Goal: Task Accomplishment & Management: Use online tool/utility

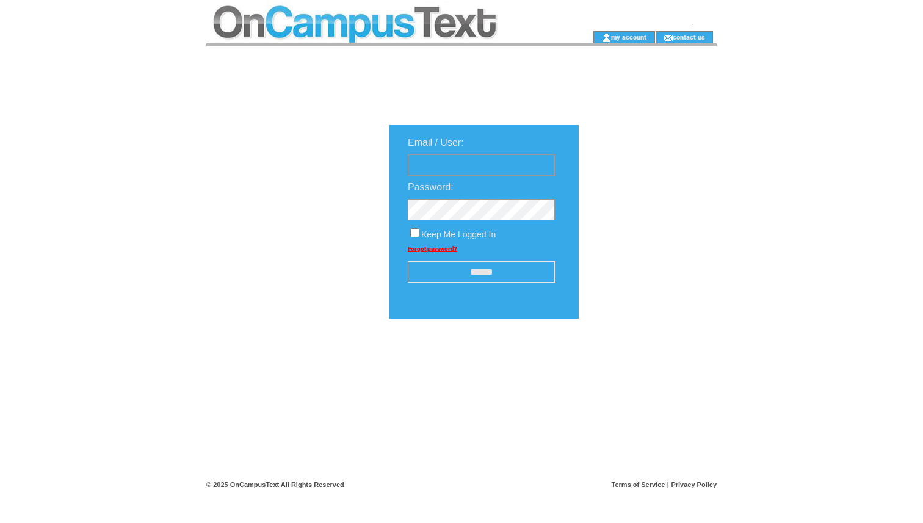
click at [470, 161] on input "text" at bounding box center [481, 164] width 147 height 21
type input "**********"
click at [519, 273] on input "******" at bounding box center [481, 271] width 147 height 21
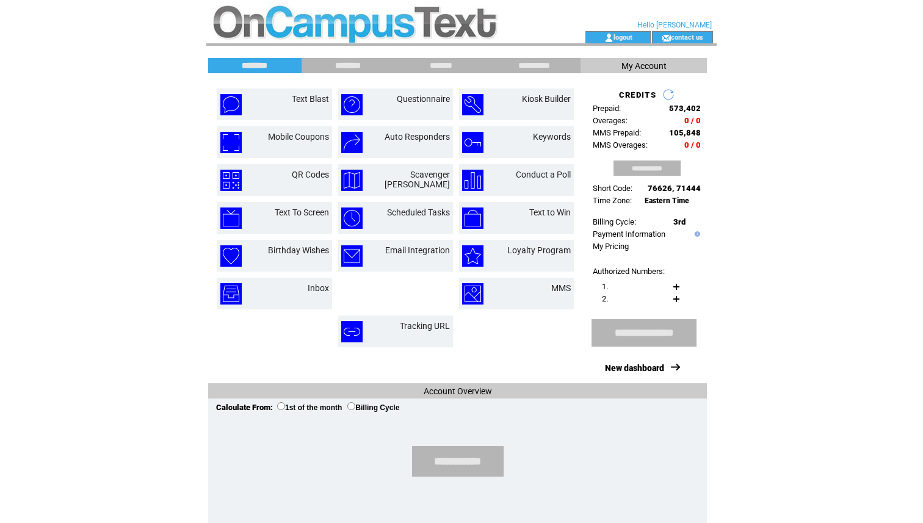
click at [342, 62] on input "********" at bounding box center [348, 65] width 92 height 10
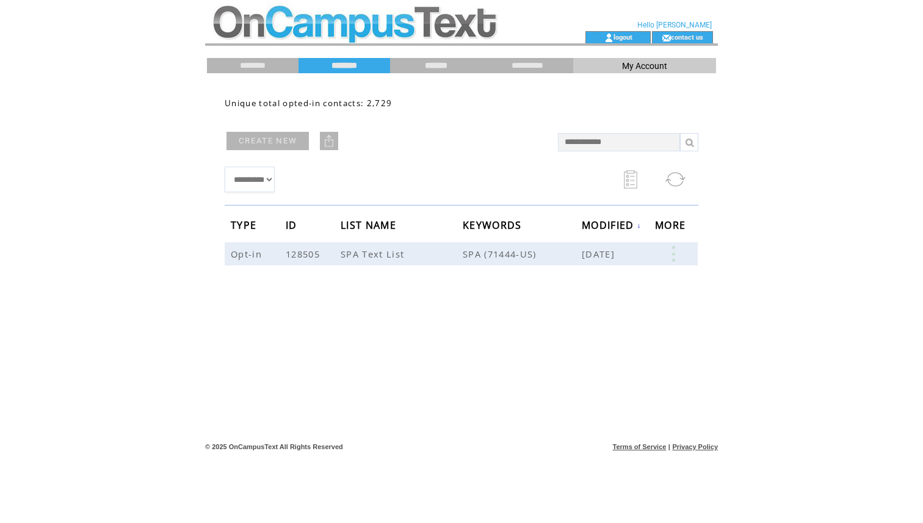
click at [444, 63] on input "*******" at bounding box center [436, 65] width 92 height 10
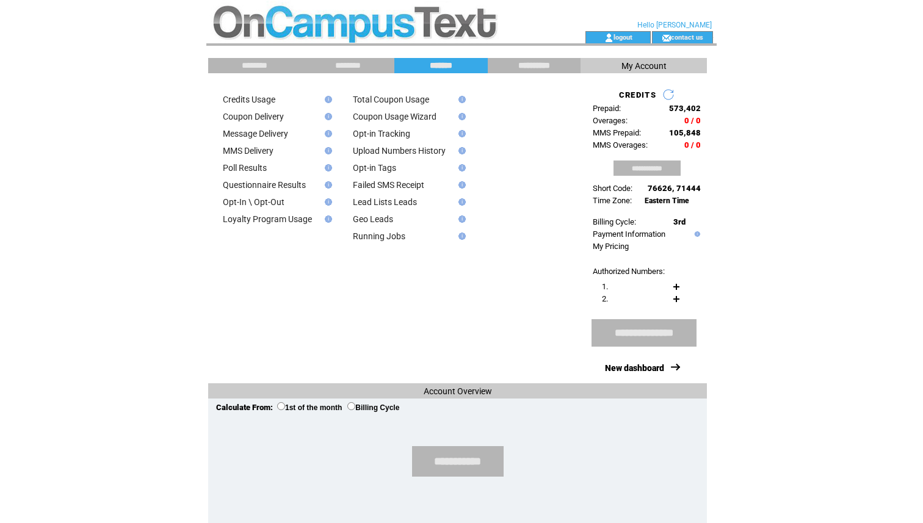
click at [517, 63] on input "**********" at bounding box center [534, 65] width 92 height 10
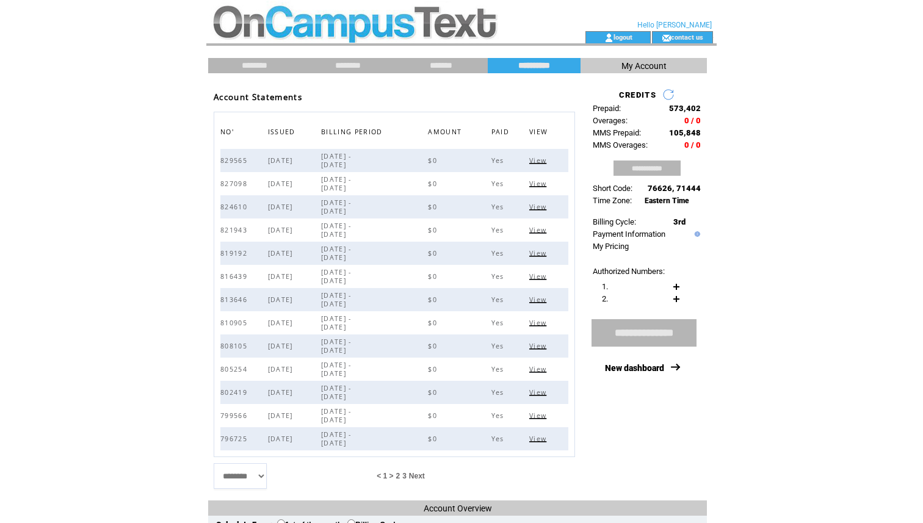
click at [619, 64] on td "My Account" at bounding box center [643, 65] width 126 height 15
click at [263, 65] on input "********" at bounding box center [255, 65] width 92 height 10
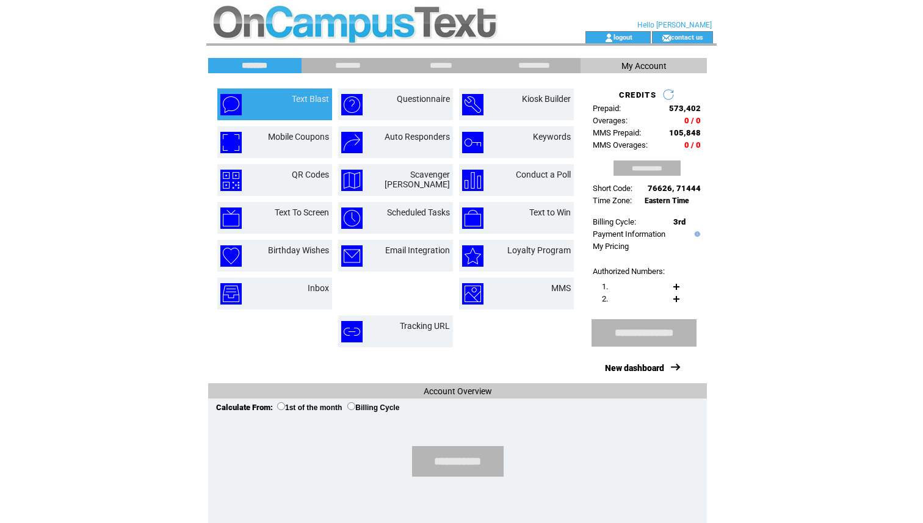
click at [281, 107] on td "Text Blast" at bounding box center [296, 104] width 66 height 21
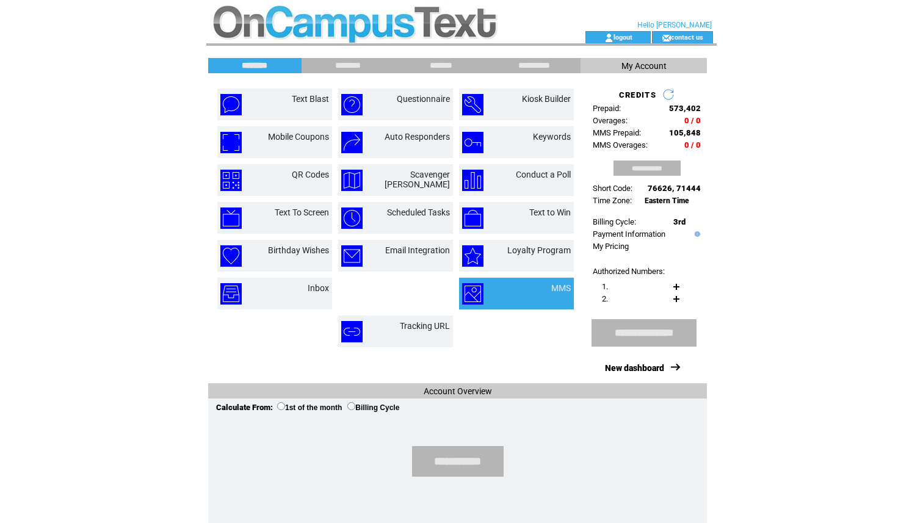
click at [514, 294] on td at bounding box center [492, 293] width 60 height 21
click at [533, 82] on div "Text Blast Questionnaire Kiosk Builder Mobile Coupons" at bounding box center [394, 228] width 366 height 292
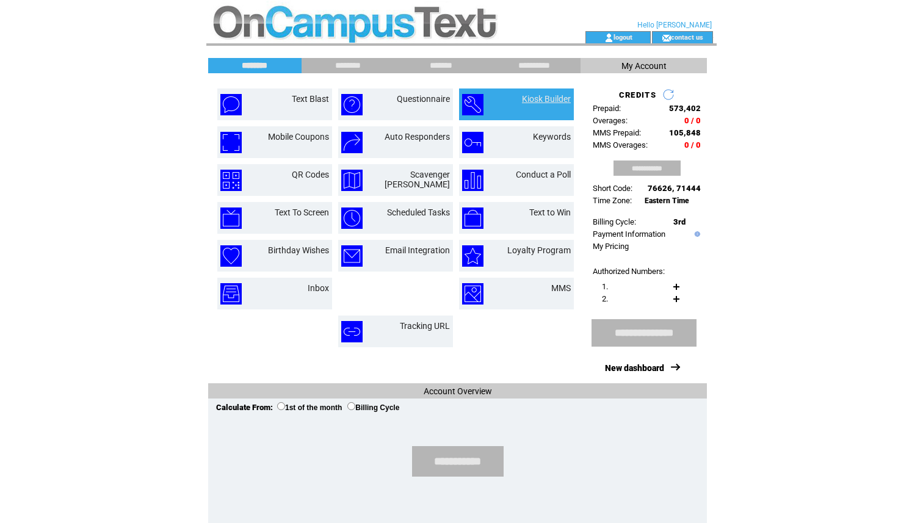
click at [526, 101] on link "Kiosk Builder" at bounding box center [546, 99] width 49 height 10
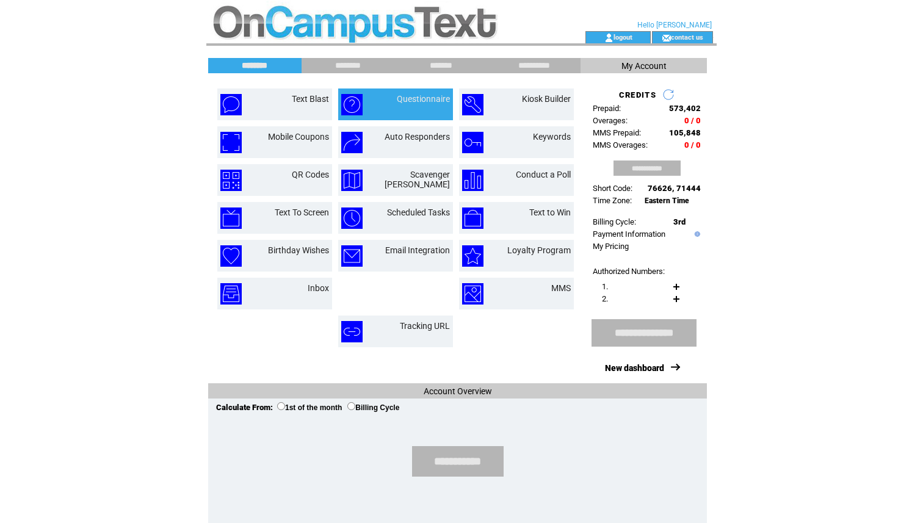
click at [386, 106] on td "Questionnaire" at bounding box center [412, 104] width 74 height 21
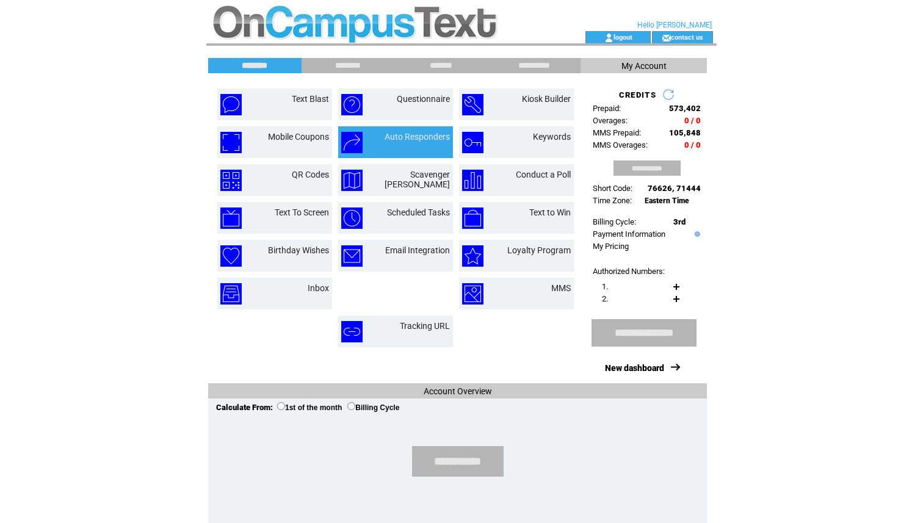
click at [414, 146] on td "Auto Responders" at bounding box center [409, 142] width 79 height 21
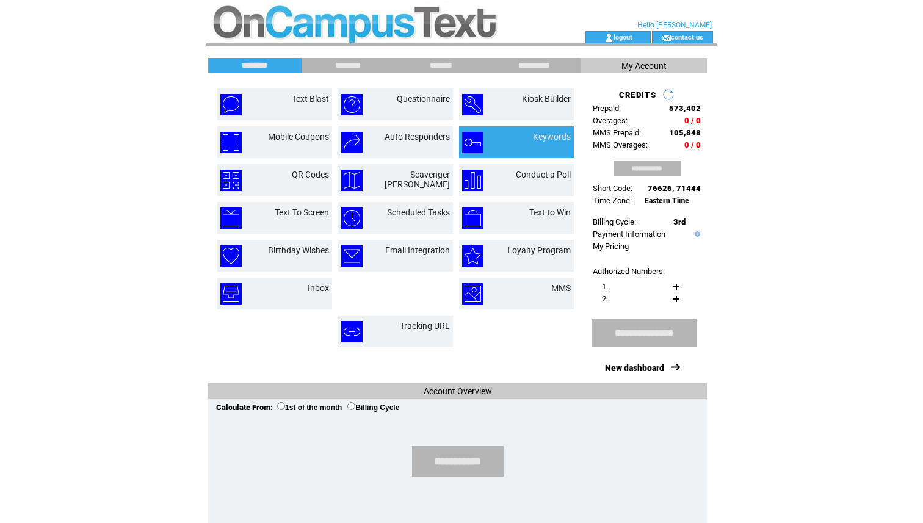
click at [540, 148] on td "Keywords" at bounding box center [538, 142] width 66 height 21
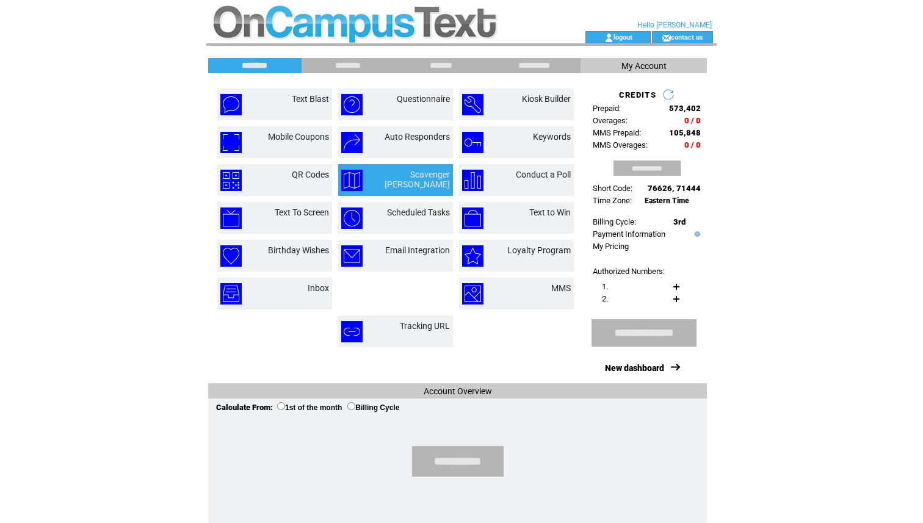
click at [388, 179] on td "Scavenger [PERSON_NAME]" at bounding box center [408, 180] width 84 height 21
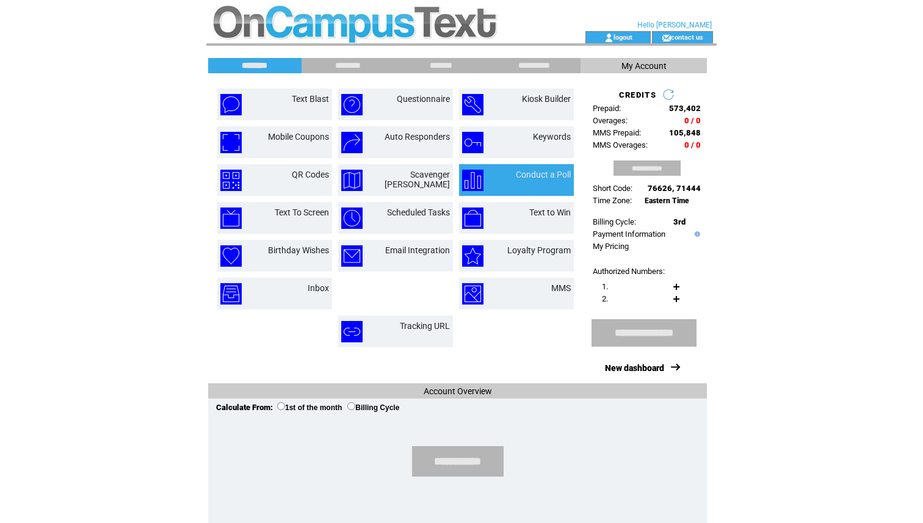
click at [566, 187] on td "Conduct a Poll" at bounding box center [533, 180] width 75 height 21
click at [536, 168] on td "Conduct a Poll" at bounding box center [516, 180] width 115 height 32
click at [514, 189] on td "Conduct a Poll" at bounding box center [533, 180] width 75 height 21
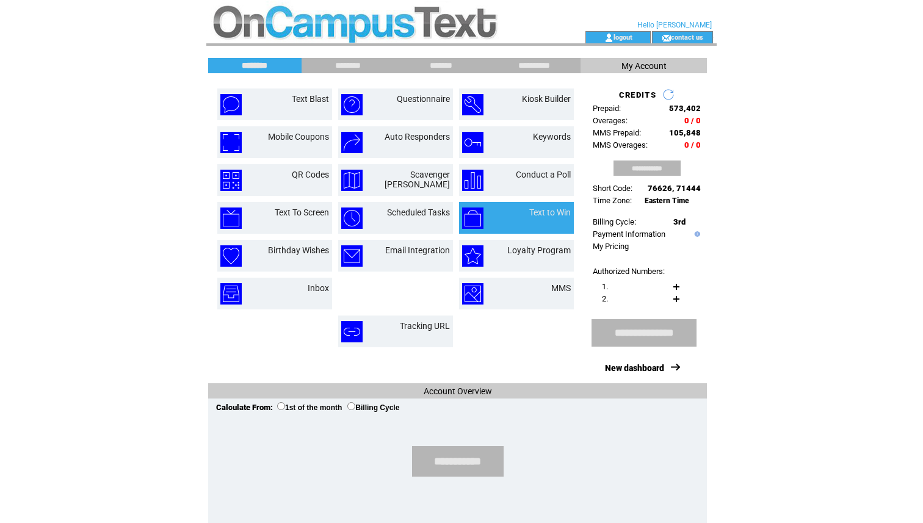
click at [498, 217] on td at bounding box center [482, 218] width 40 height 21
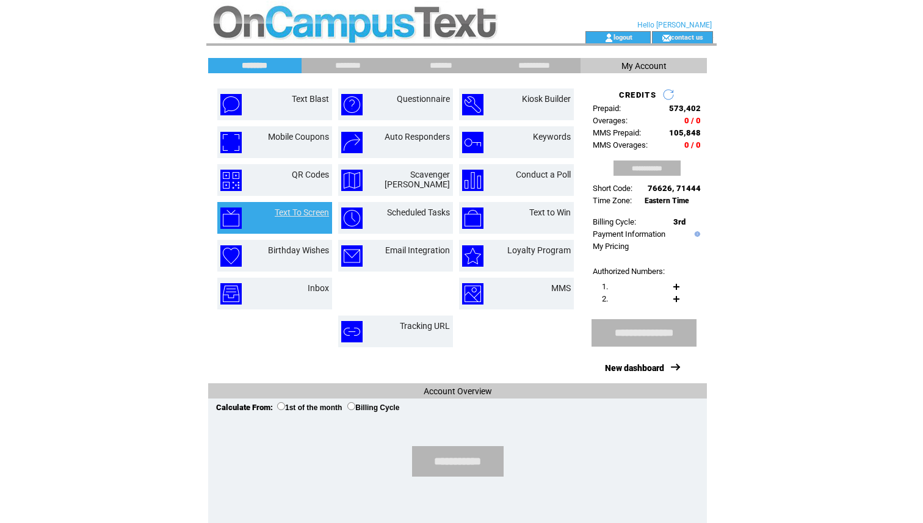
click at [314, 215] on link "Text To Screen" at bounding box center [302, 213] width 54 height 10
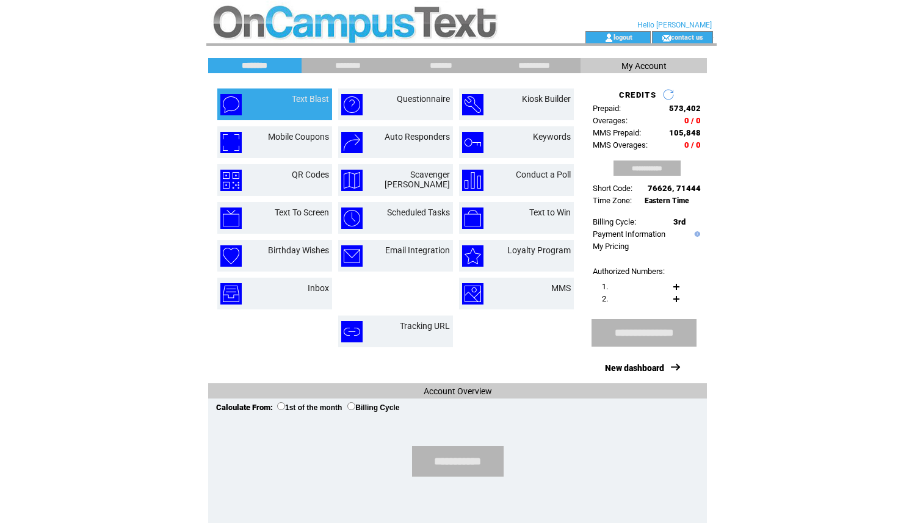
click at [266, 107] on td "Text Blast" at bounding box center [296, 104] width 66 height 21
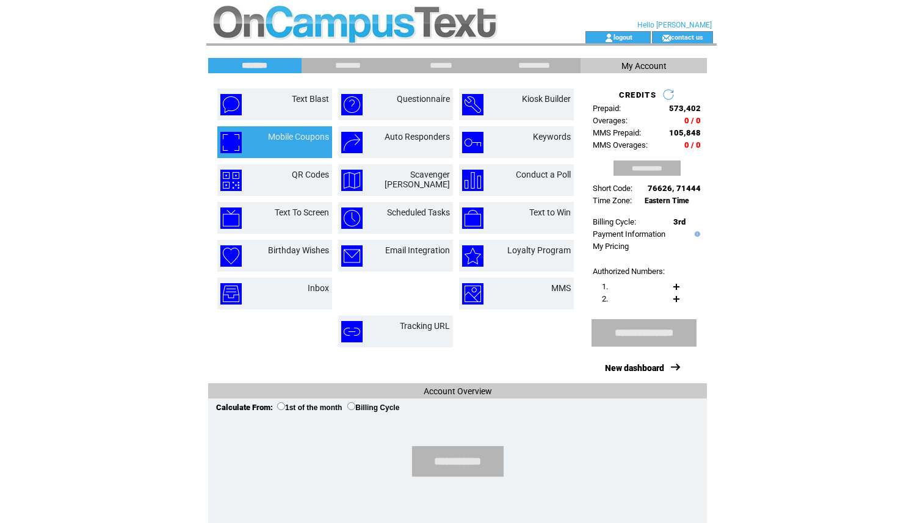
click at [256, 153] on td "Mobile Coupons" at bounding box center [274, 142] width 115 height 32
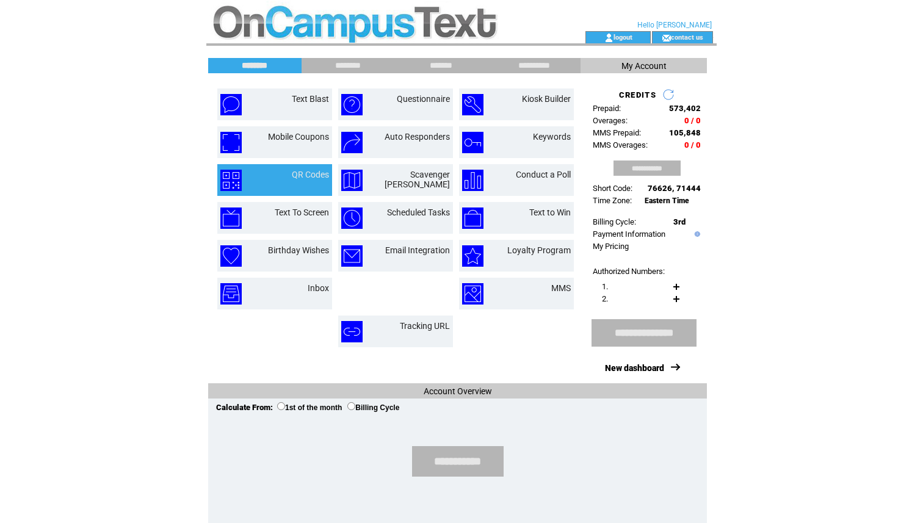
click at [261, 175] on td at bounding box center [241, 180] width 43 height 21
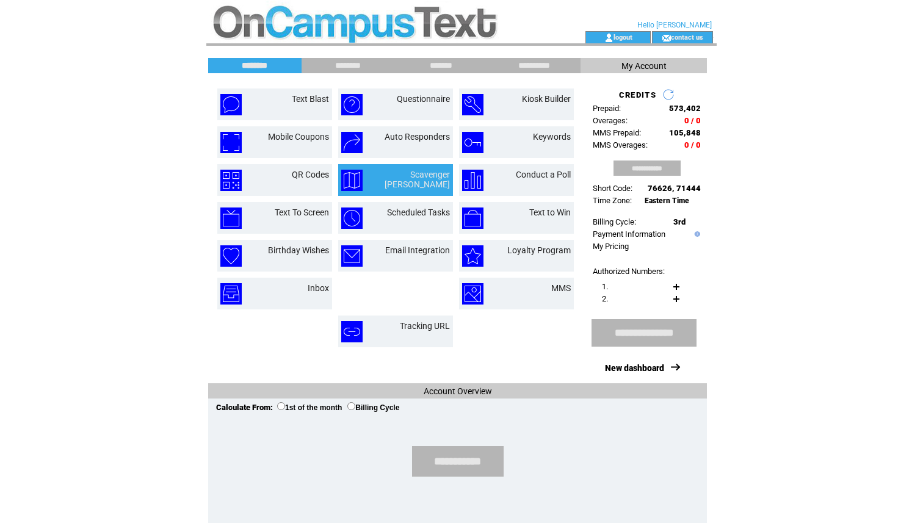
click at [397, 186] on td "Scavenger Hunt" at bounding box center [408, 180] width 84 height 21
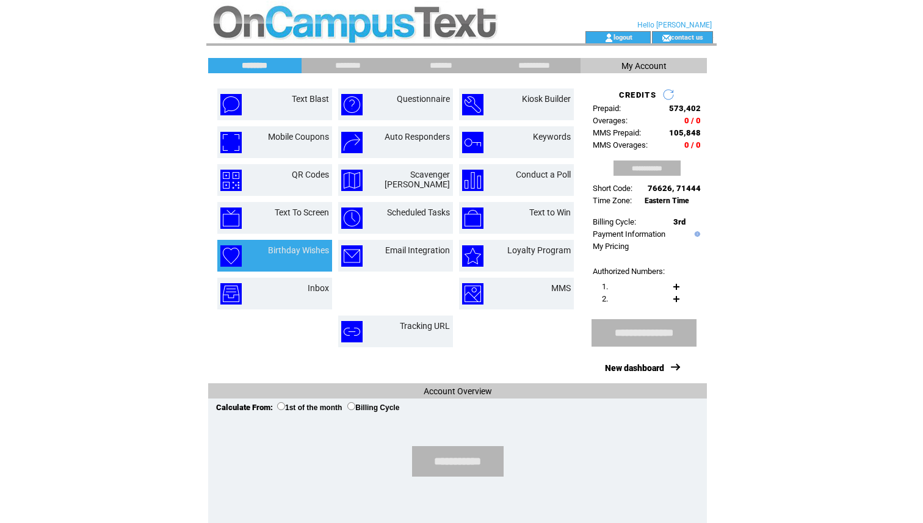
click at [287, 258] on td "Birthday Wishes" at bounding box center [290, 255] width 78 height 21
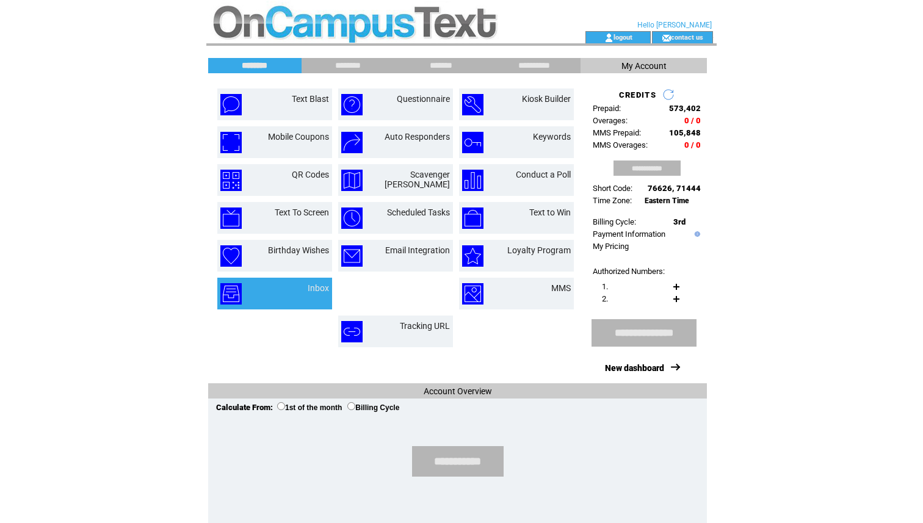
click at [264, 291] on td at bounding box center [249, 293] width 58 height 21
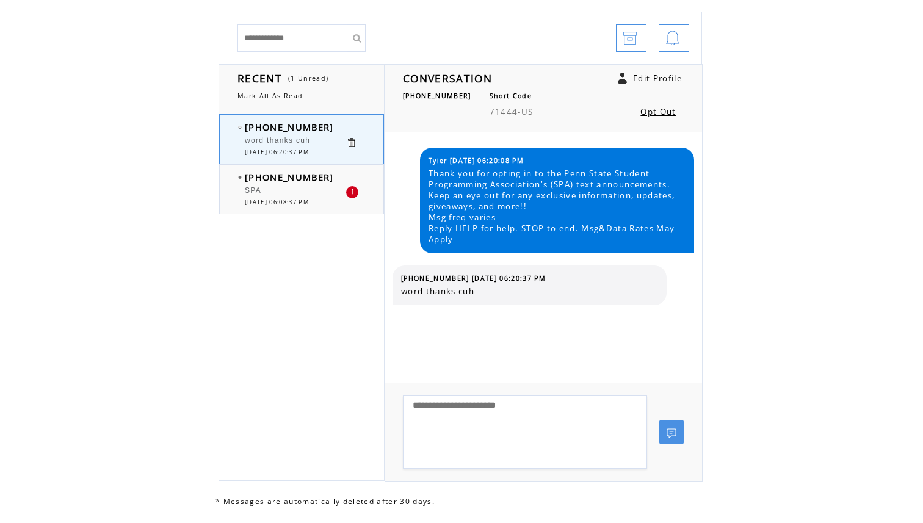
scroll to position [106, 0]
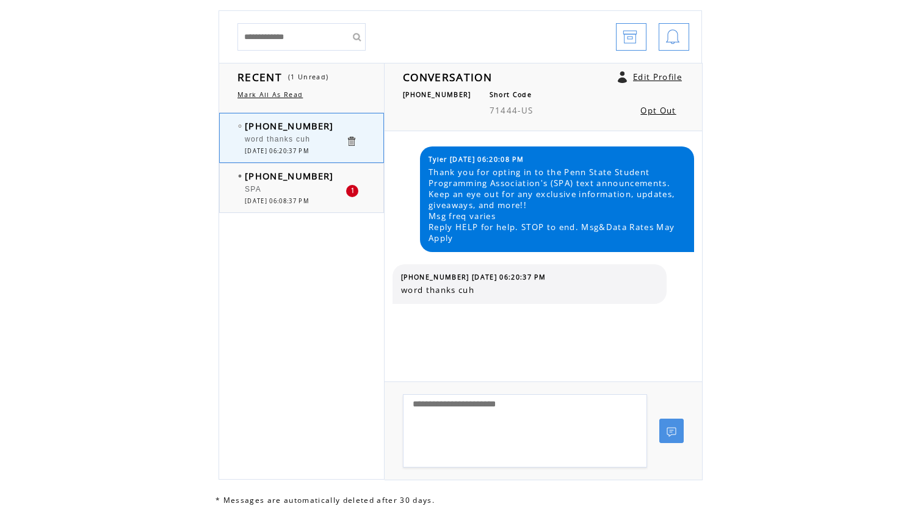
click at [308, 189] on div "SPA" at bounding box center [295, 191] width 101 height 12
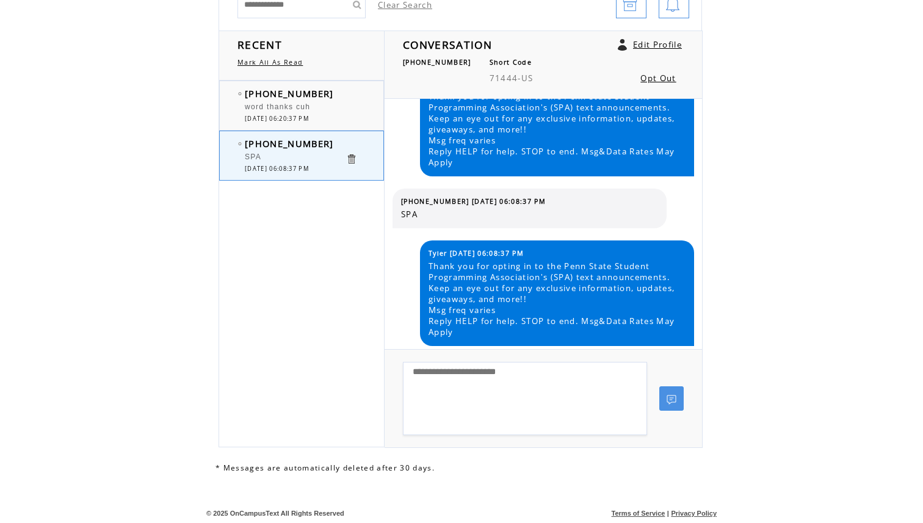
scroll to position [43, 0]
click at [305, 109] on span "word thanks cuh" at bounding box center [277, 107] width 65 height 9
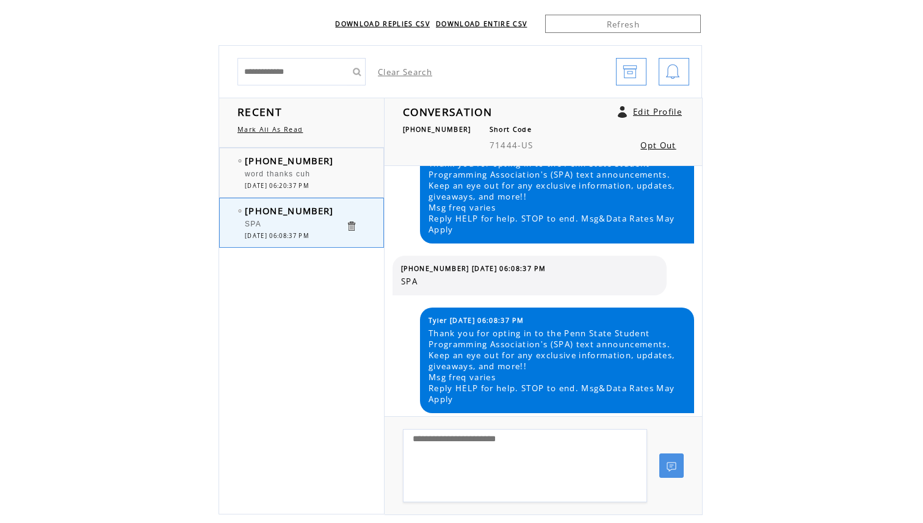
scroll to position [19, 0]
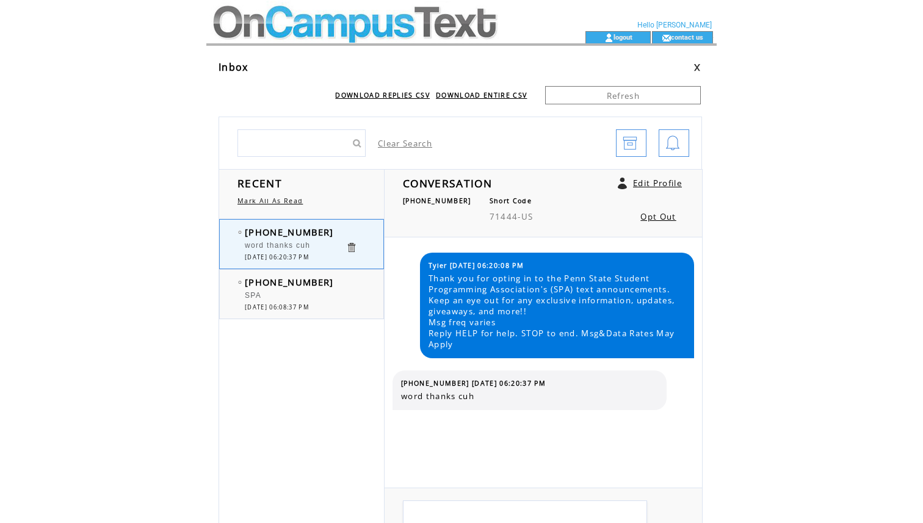
scroll to position [106, 0]
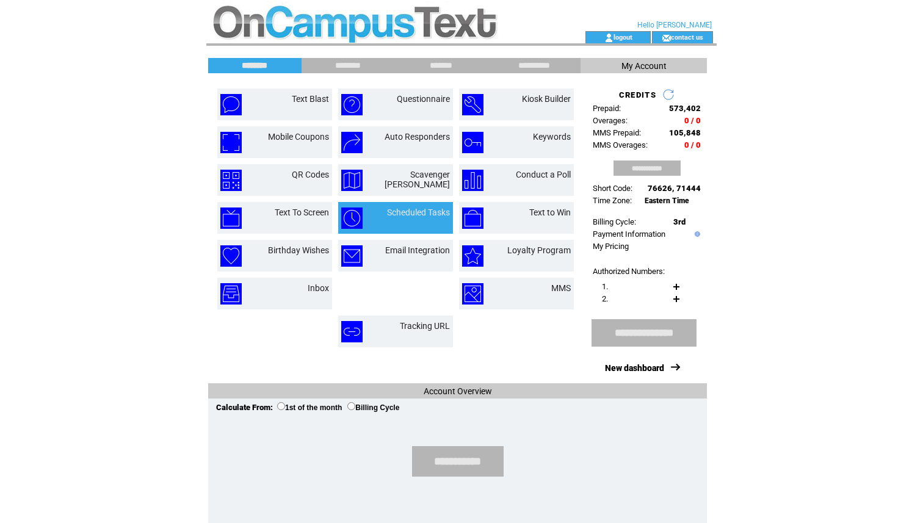
click at [411, 223] on td "Scheduled Tasks" at bounding box center [411, 218] width 78 height 21
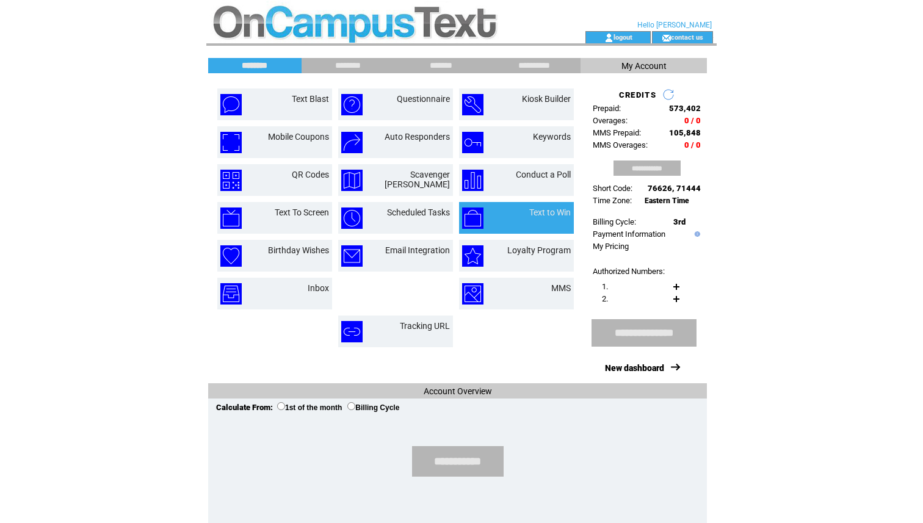
click at [522, 221] on td "Text to Win" at bounding box center [536, 218] width 68 height 21
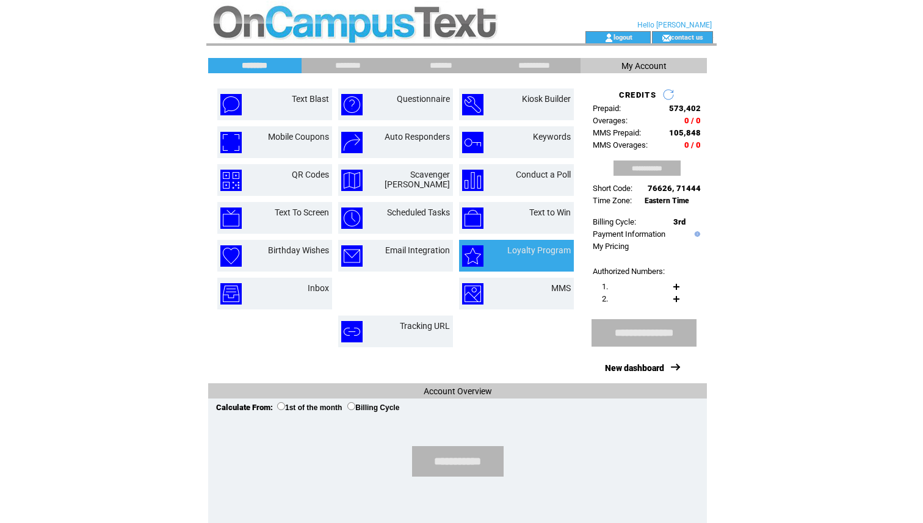
click at [507, 252] on td "Loyalty Program" at bounding box center [531, 255] width 79 height 21
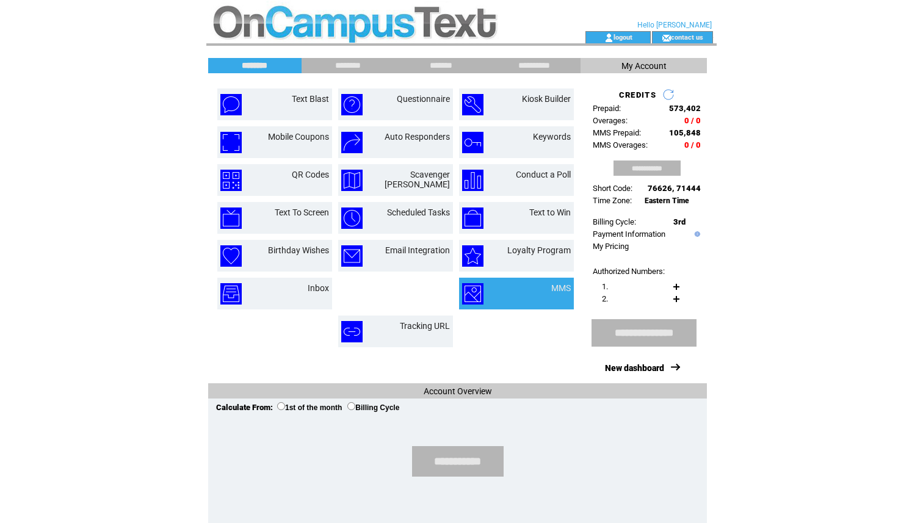
click at [501, 301] on td at bounding box center [492, 293] width 60 height 21
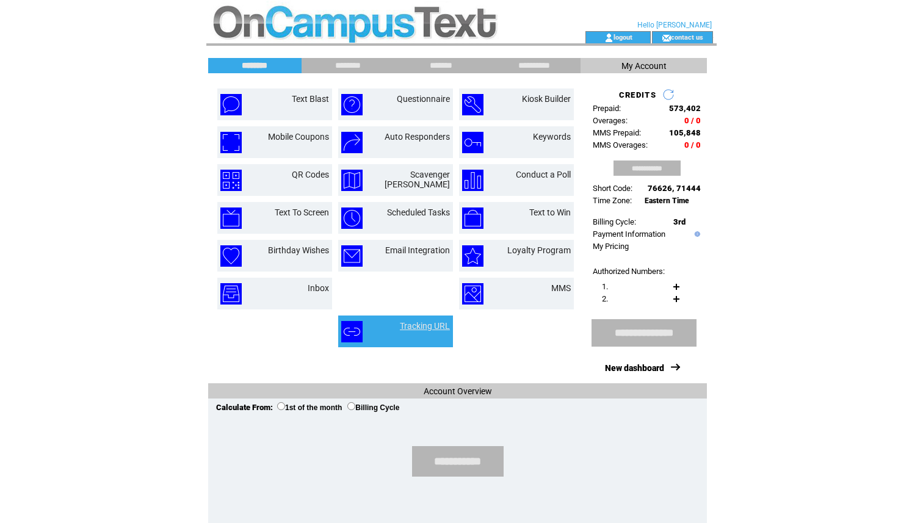
click at [429, 328] on link "Tracking URL" at bounding box center [425, 326] width 50 height 10
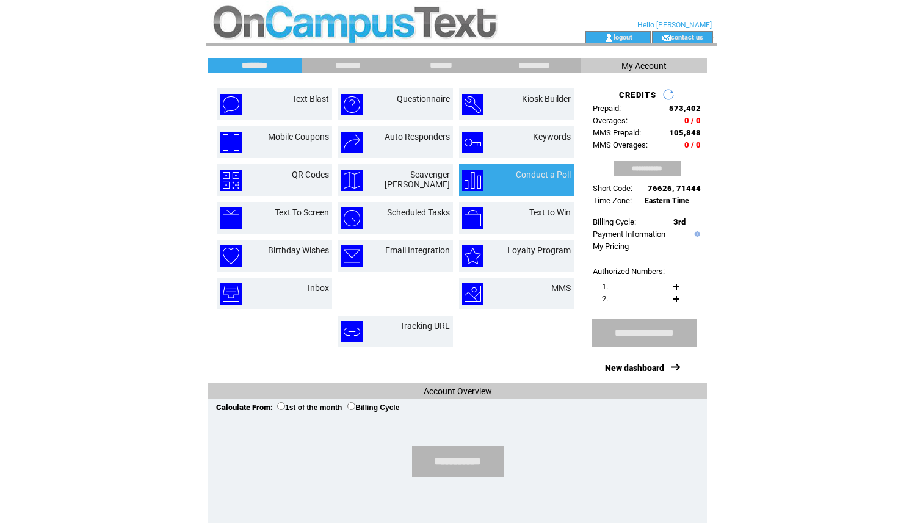
click at [505, 188] on td "Conduct a Poll" at bounding box center [533, 180] width 75 height 21
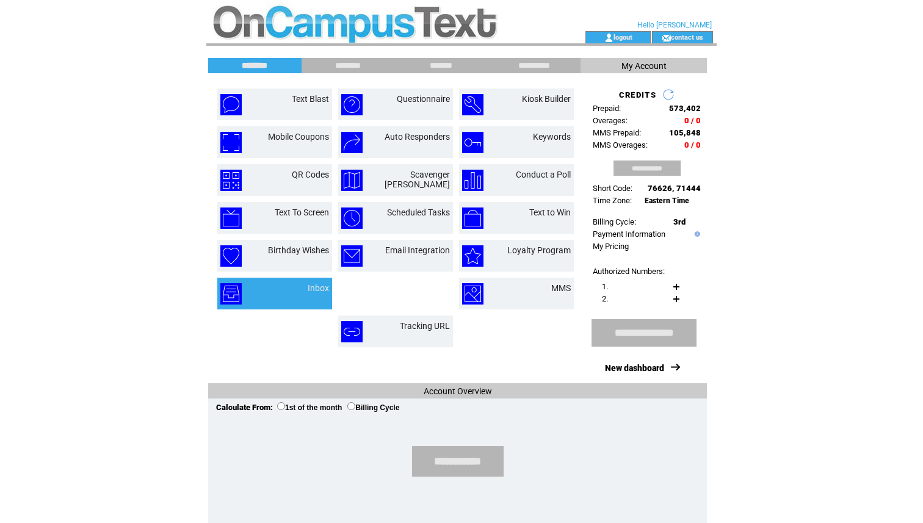
click at [292, 284] on td "Inbox" at bounding box center [303, 293] width 51 height 21
click at [273, 292] on td at bounding box center [249, 293] width 58 height 21
click at [283, 293] on td "Inbox" at bounding box center [303, 293] width 51 height 21
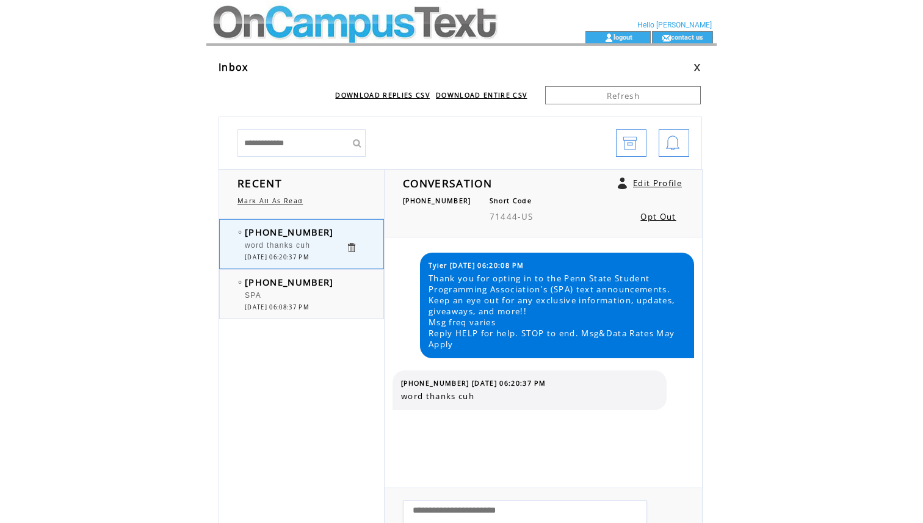
click at [283, 294] on div "SPA" at bounding box center [295, 297] width 101 height 12
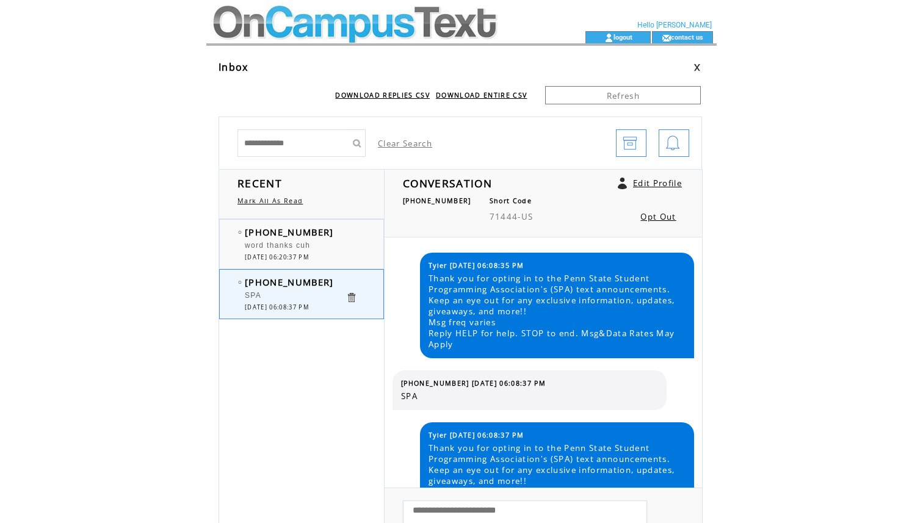
click at [255, 251] on div "word thanks cuh" at bounding box center [295, 247] width 101 height 12
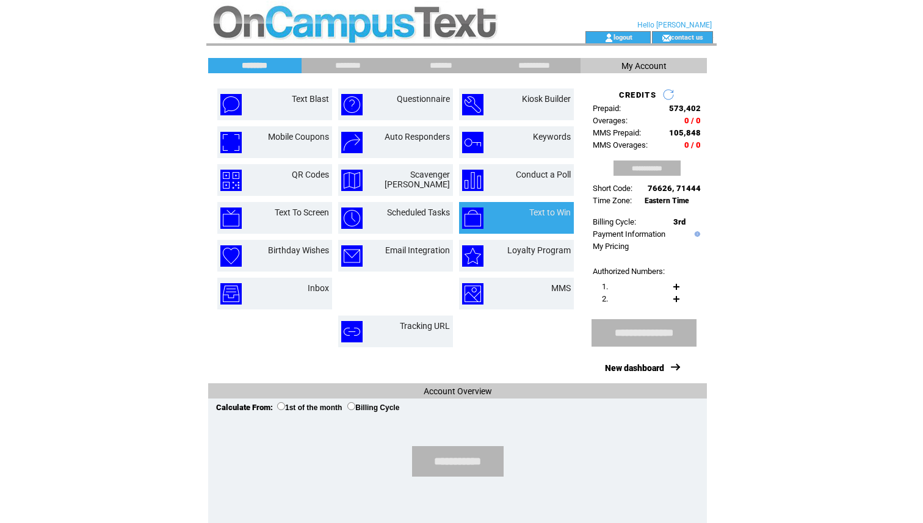
click at [530, 204] on td "Text to Win" at bounding box center [516, 218] width 115 height 32
click at [543, 222] on td "Text to Win" at bounding box center [536, 218] width 68 height 21
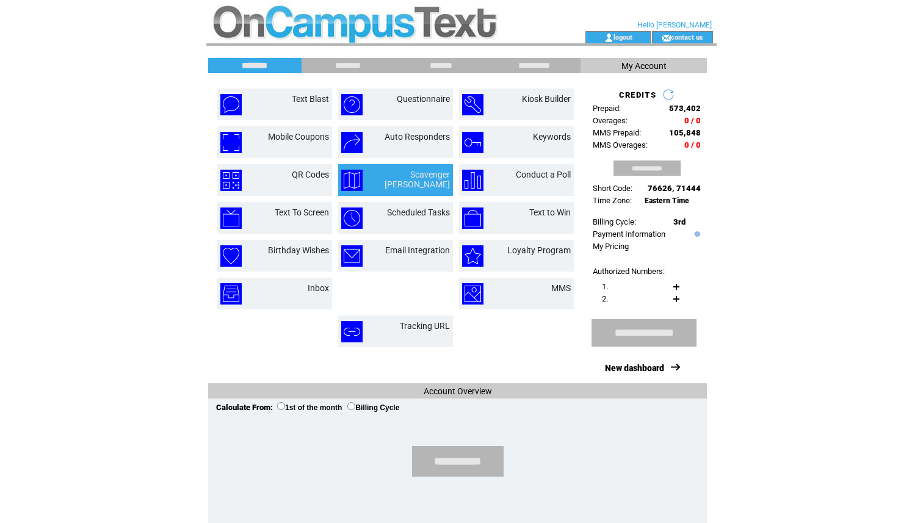
click at [387, 182] on td "Scavenger Hunt" at bounding box center [408, 180] width 84 height 21
click at [659, 65] on span "My Account" at bounding box center [643, 66] width 45 height 10
click at [464, 60] on input "*******" at bounding box center [441, 65] width 92 height 10
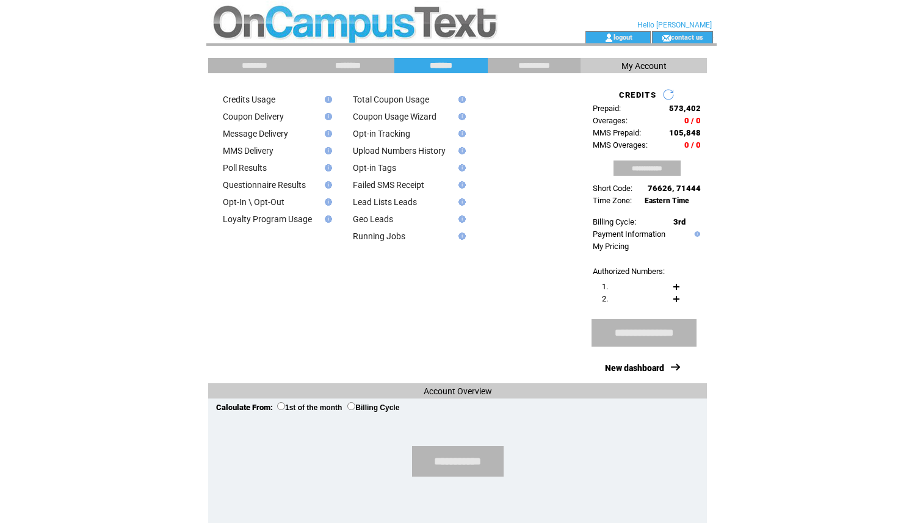
click at [371, 67] on input "********" at bounding box center [348, 65] width 92 height 10
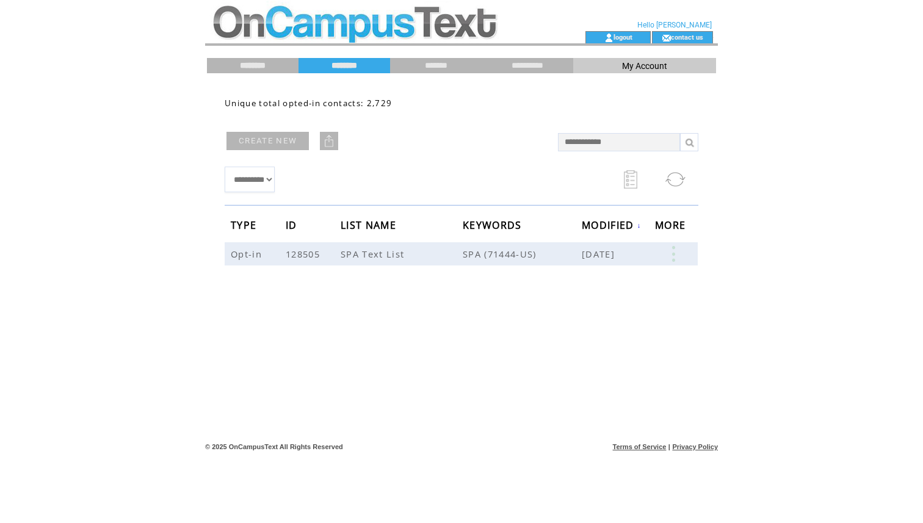
click at [261, 67] on input "********" at bounding box center [253, 65] width 92 height 10
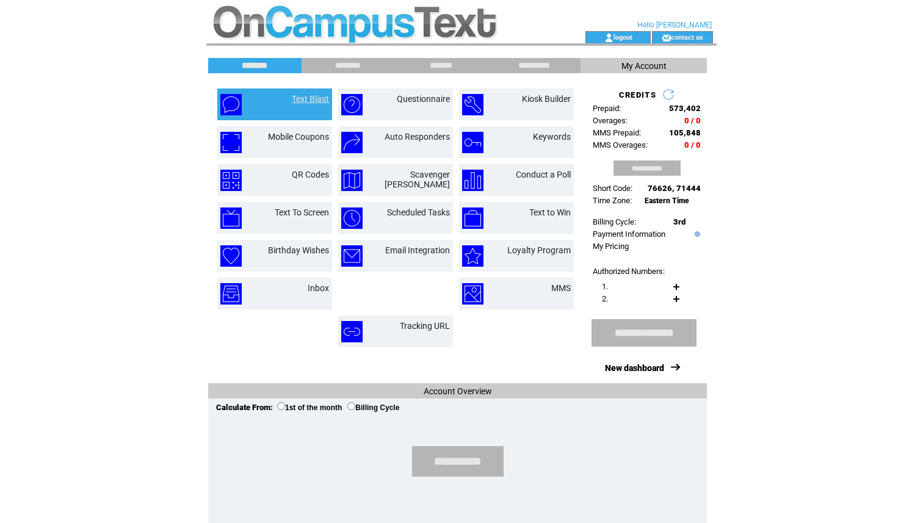
click at [283, 110] on td "Text Blast" at bounding box center [296, 104] width 66 height 21
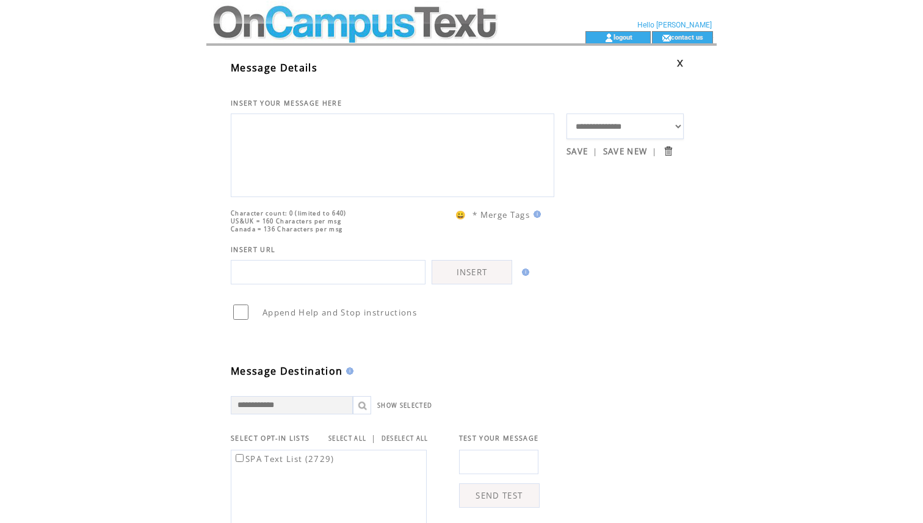
click at [512, 150] on textarea at bounding box center [392, 153] width 310 height 73
click at [457, 220] on span "😀" at bounding box center [460, 214] width 11 height 11
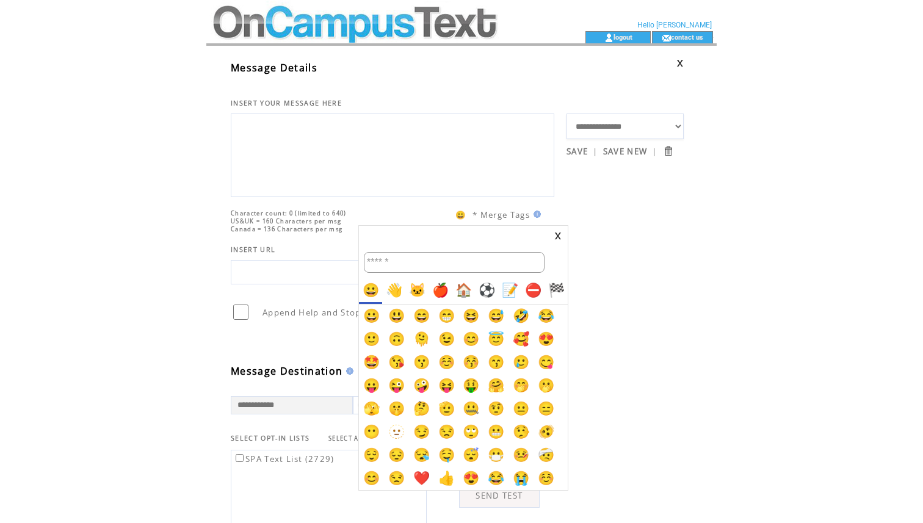
click at [673, 189] on div at bounding box center [461, 261] width 923 height 523
click at [558, 241] on td at bounding box center [463, 236] width 209 height 20
click at [555, 237] on link at bounding box center [557, 236] width 7 height 8
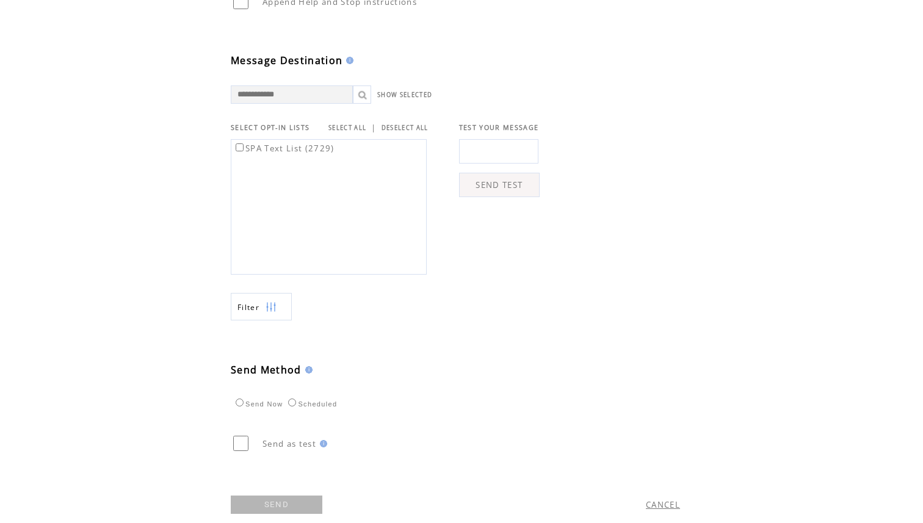
scroll to position [356, 0]
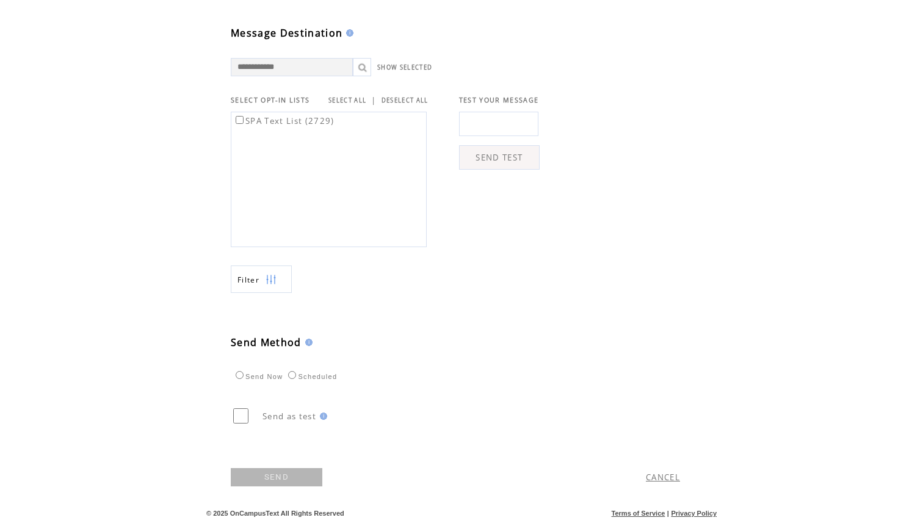
click at [261, 284] on td at bounding box center [262, 279] width 6 height 27
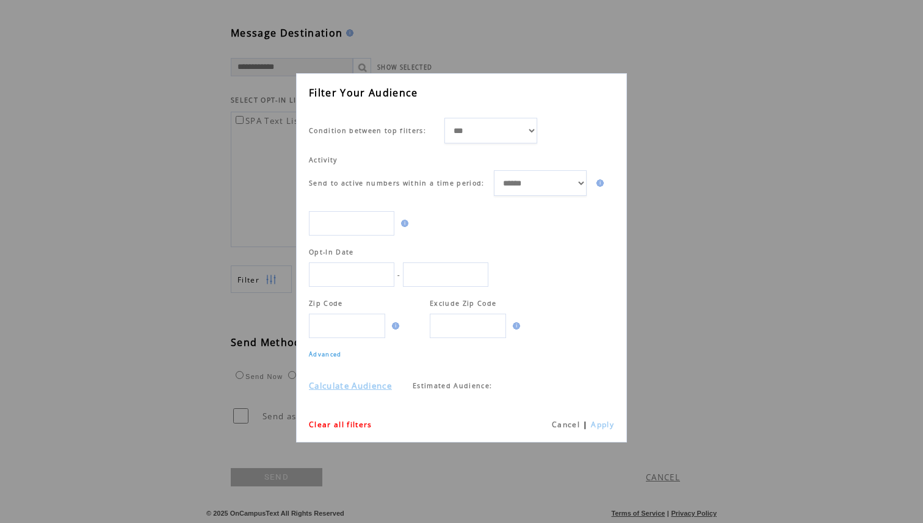
scroll to position [1, 0]
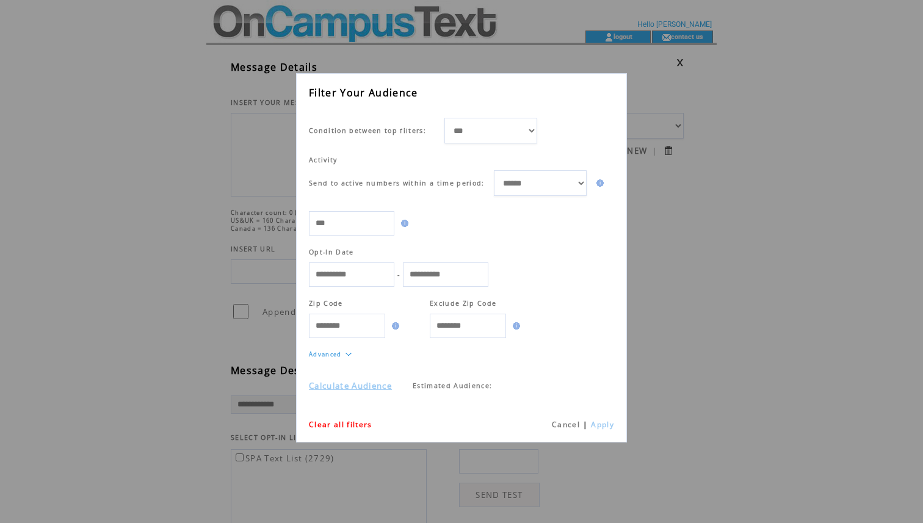
click at [208, 344] on div "**********" at bounding box center [461, 261] width 923 height 523
click at [676, 129] on div "**********" at bounding box center [461, 261] width 923 height 523
click at [562, 431] on div "**********" at bounding box center [461, 257] width 331 height 369
click at [563, 424] on link "Cancel" at bounding box center [566, 424] width 28 height 10
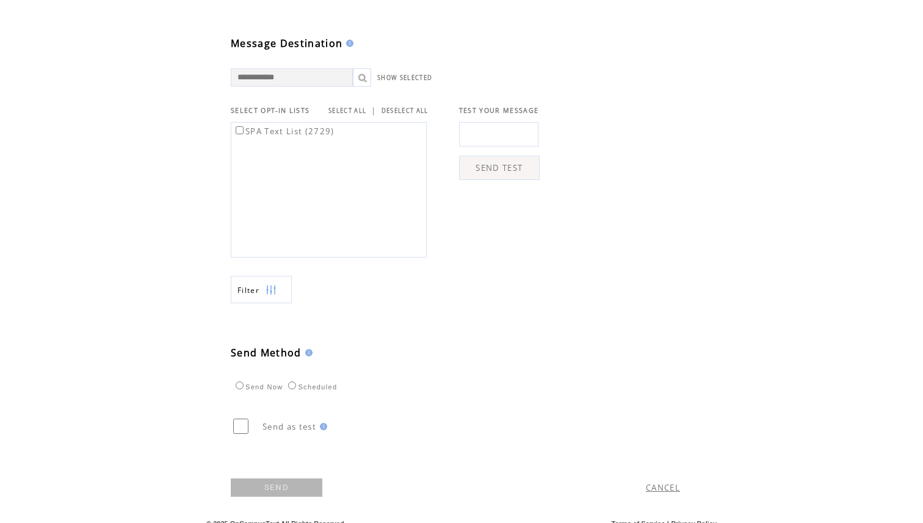
scroll to position [356, 0]
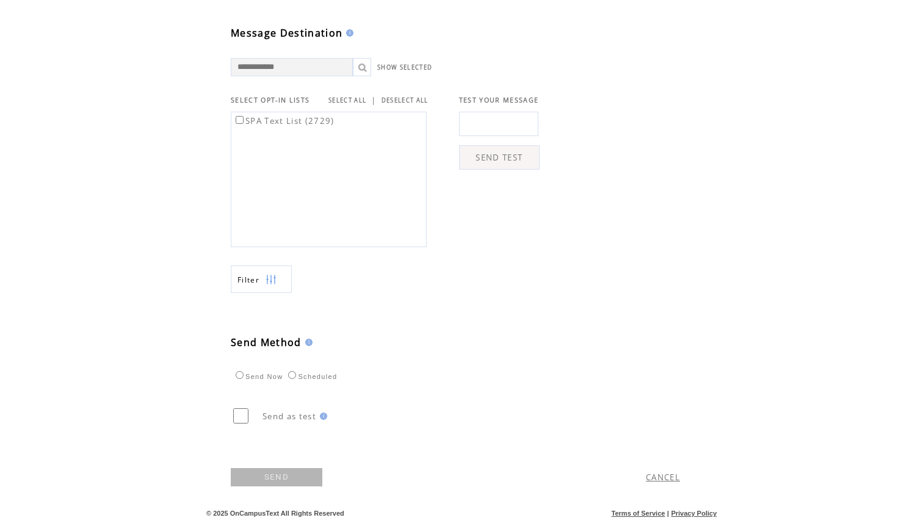
click at [502, 114] on input "text" at bounding box center [498, 124] width 79 height 24
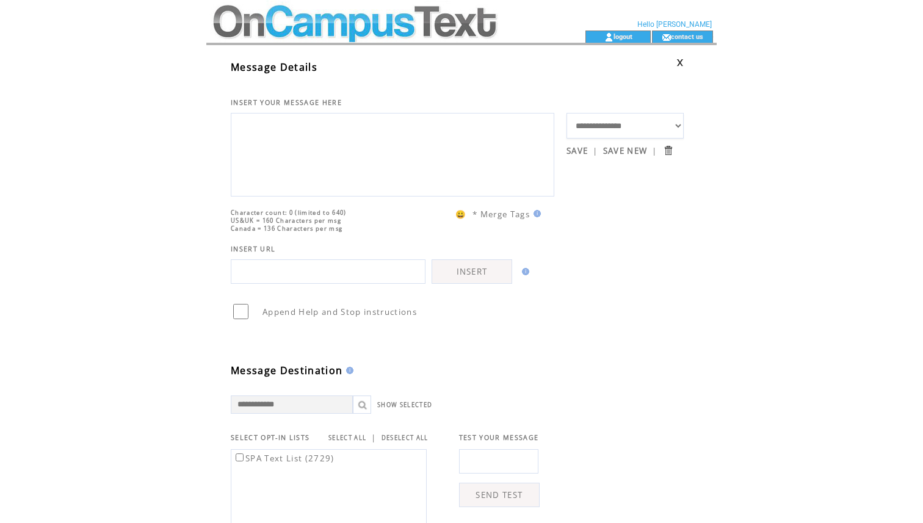
scroll to position [0, 0]
click at [650, 197] on td "**********" at bounding box center [624, 152] width 117 height 90
